Goal: Task Accomplishment & Management: Manage account settings

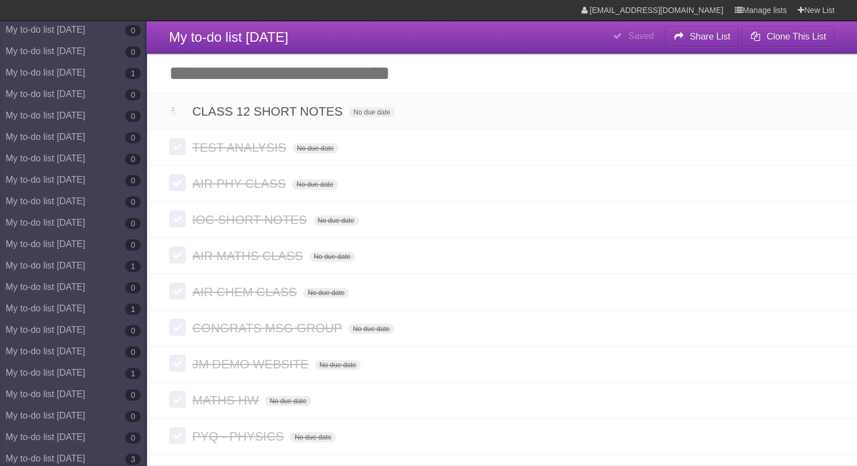
scroll to position [6124, 0]
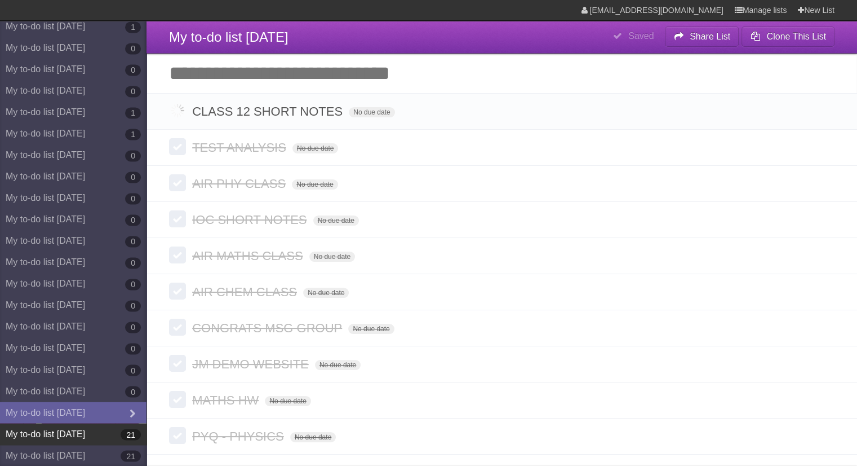
click at [121, 429] on b "21" at bounding box center [131, 433] width 20 height 11
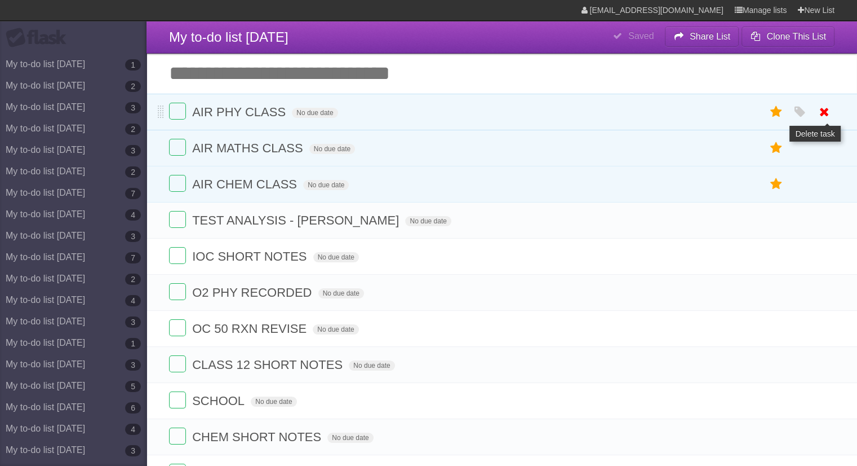
click at [830, 111] on icon at bounding box center [825, 112] width 16 height 19
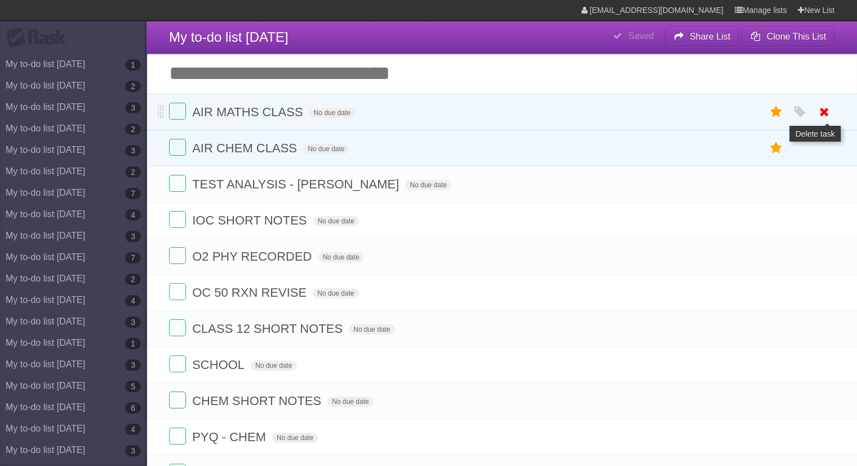
click at [826, 149] on icon at bounding box center [825, 148] width 16 height 19
click at [275, 115] on span "AIR MATHS CLASS" at bounding box center [248, 112] width 113 height 14
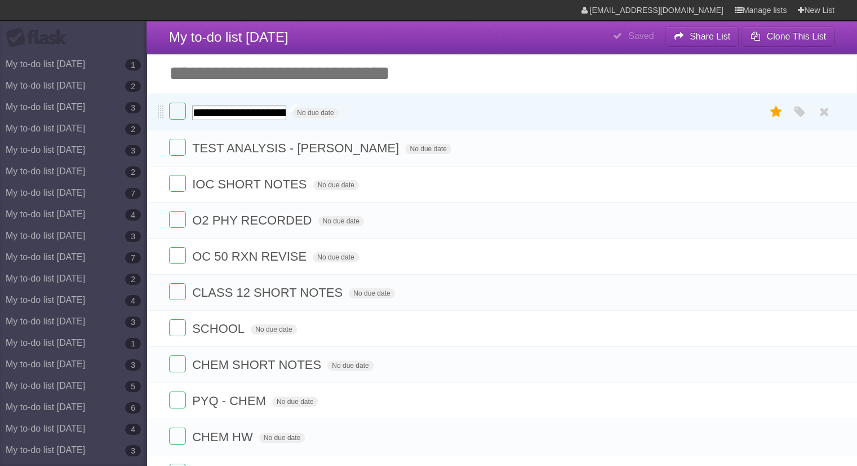
click at [275, 115] on input "**********" at bounding box center [239, 112] width 94 height 15
type input "**********"
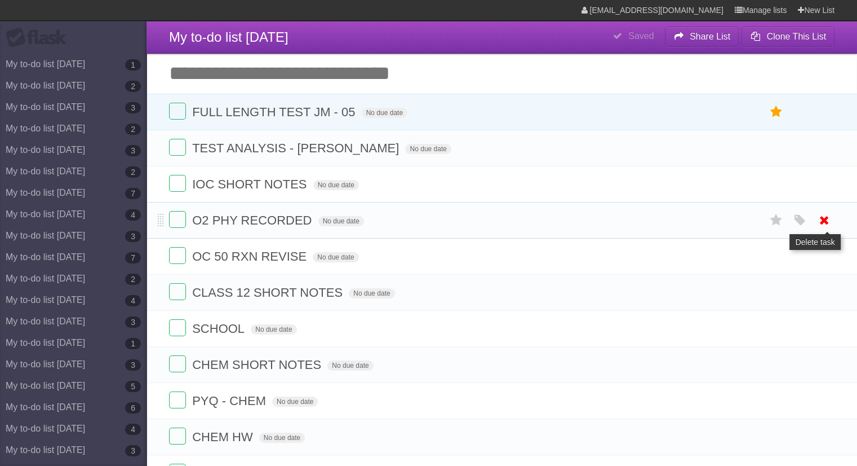
click at [832, 220] on link at bounding box center [824, 220] width 21 height 19
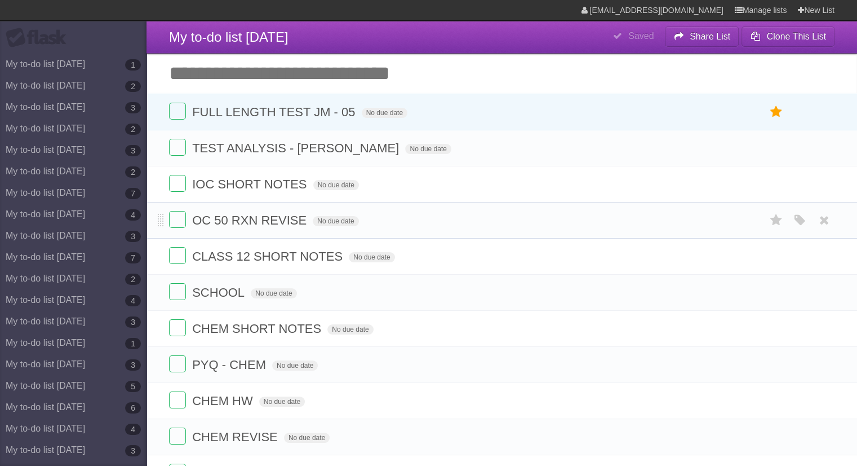
click at [282, 211] on form "OC 50 RXN REVISE No due date White Red Blue Green Purple Orange" at bounding box center [502, 220] width 666 height 19
click at [282, 221] on span "OC 50 RXN REVISE" at bounding box center [250, 220] width 117 height 14
type input "******"
click at [819, 287] on icon at bounding box center [825, 292] width 16 height 19
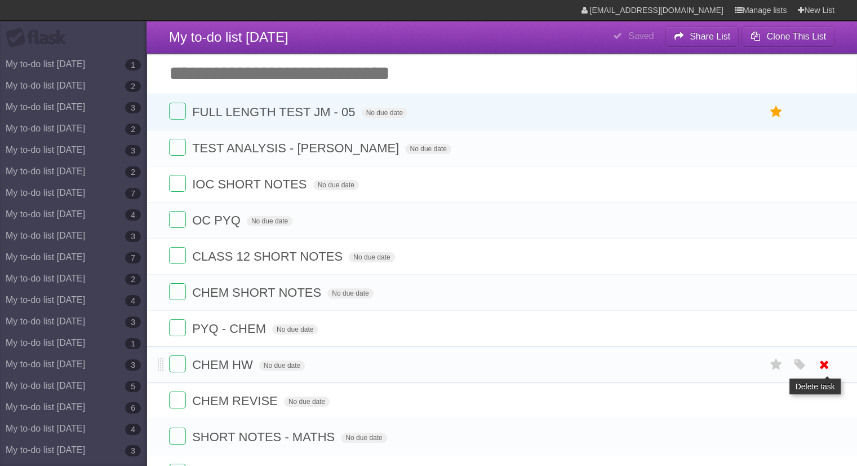
click at [827, 358] on icon at bounding box center [825, 364] width 16 height 19
click at [825, 359] on icon at bounding box center [825, 364] width 16 height 19
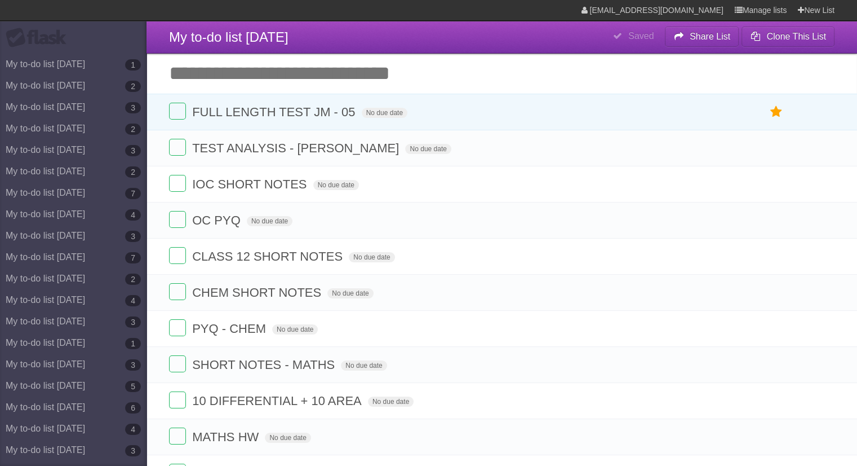
click at [825, 359] on icon at bounding box center [825, 364] width 16 height 19
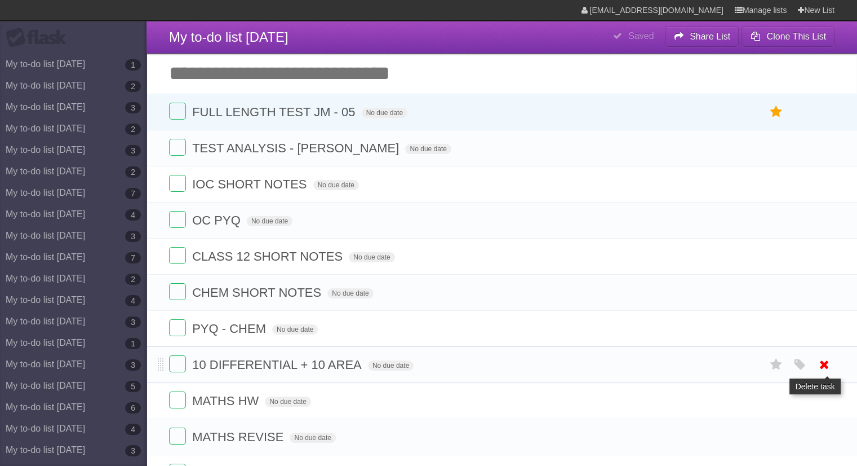
click at [830, 355] on icon at bounding box center [825, 364] width 16 height 19
click at [241, 360] on span "MATHS HW" at bounding box center [226, 364] width 69 height 14
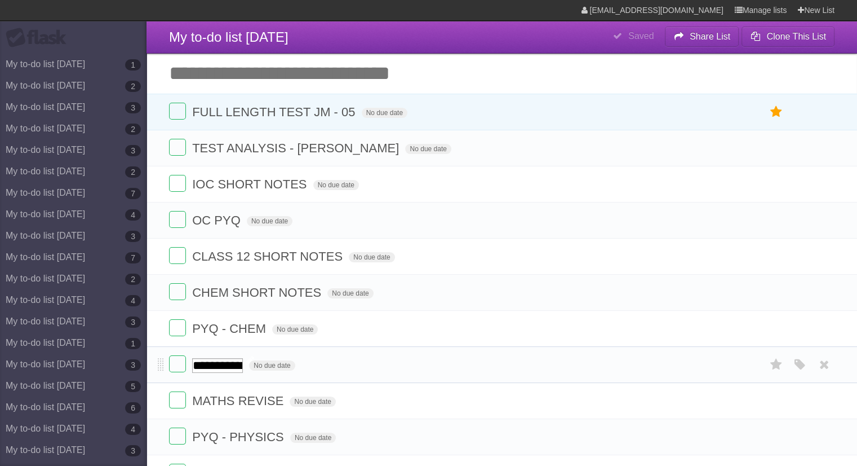
scroll to position [0, 0]
type input "**********"
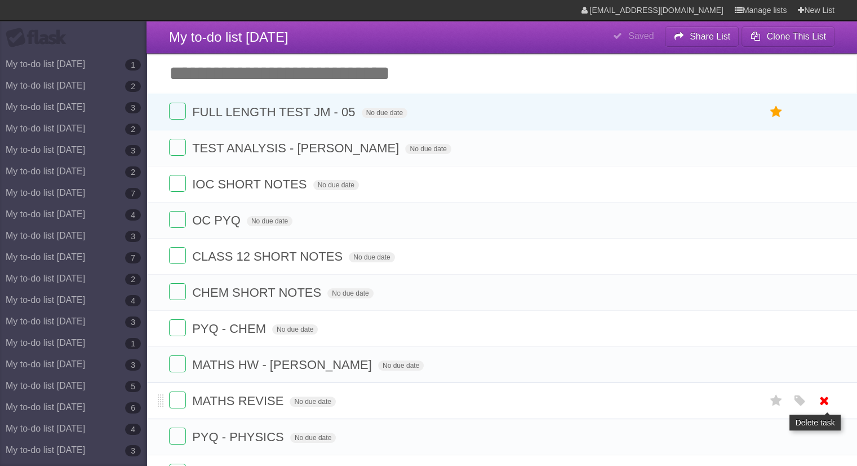
click at [830, 406] on icon at bounding box center [825, 400] width 16 height 19
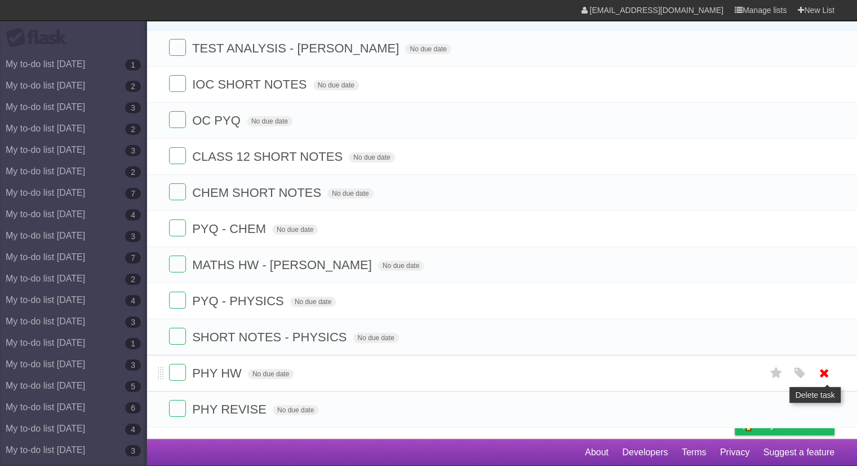
scroll to position [98, 0]
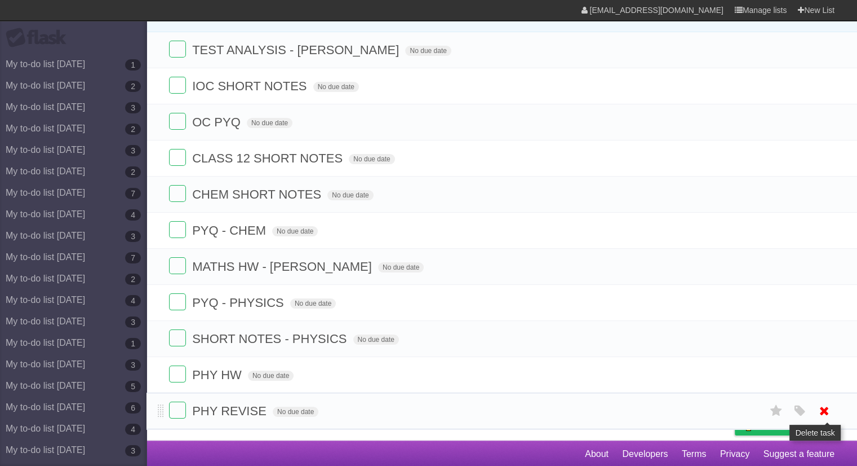
click at [825, 407] on icon at bounding box center [825, 410] width 16 height 19
click at [233, 372] on span "PHY HW" at bounding box center [218, 374] width 52 height 14
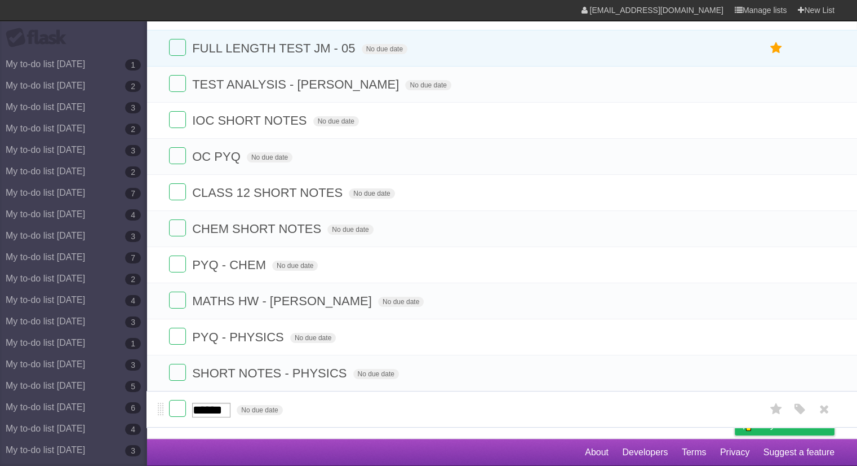
scroll to position [63, 0]
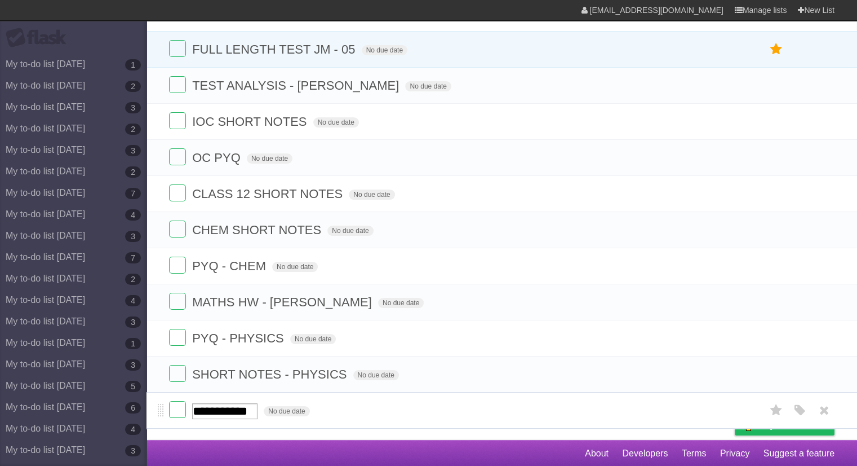
type input "**********"
click at [826, 377] on icon at bounding box center [825, 374] width 16 height 19
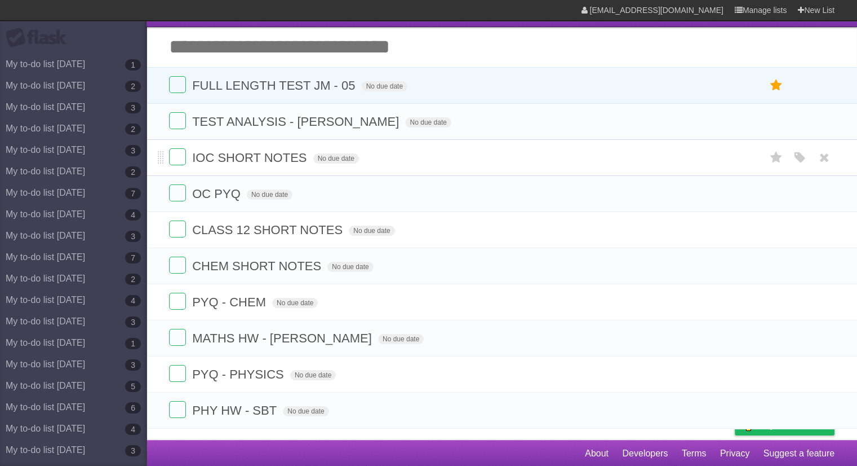
scroll to position [0, 0]
